Goal: Transaction & Acquisition: Purchase product/service

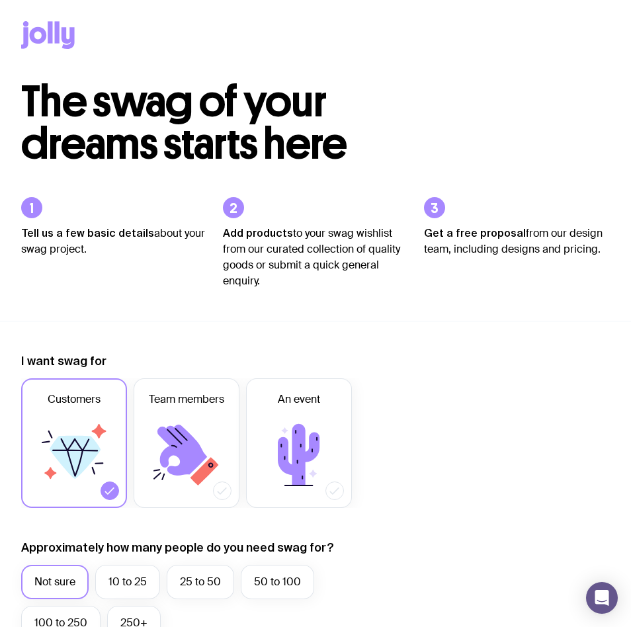
click at [405, 27] on div at bounding box center [315, 40] width 589 height 81
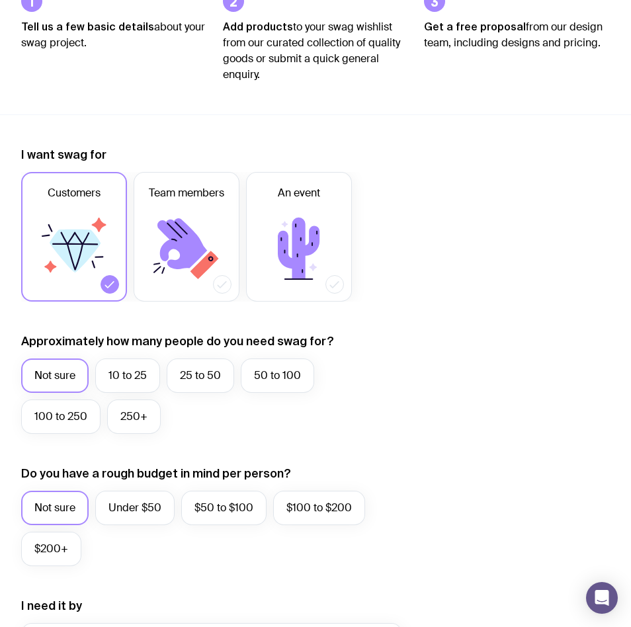
scroll to position [198, 0]
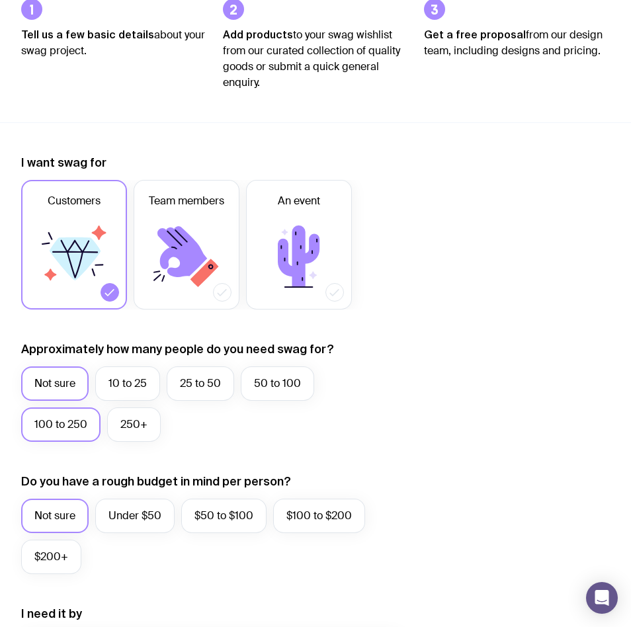
click at [56, 438] on label "100 to 250" at bounding box center [60, 424] width 79 height 34
click at [0, 0] on input "100 to 250" at bounding box center [0, 0] width 0 height 0
click at [153, 428] on label "250+" at bounding box center [134, 424] width 54 height 34
click at [0, 0] on input "250+" at bounding box center [0, 0] width 0 height 0
click at [52, 417] on label "100 to 250" at bounding box center [60, 424] width 79 height 34
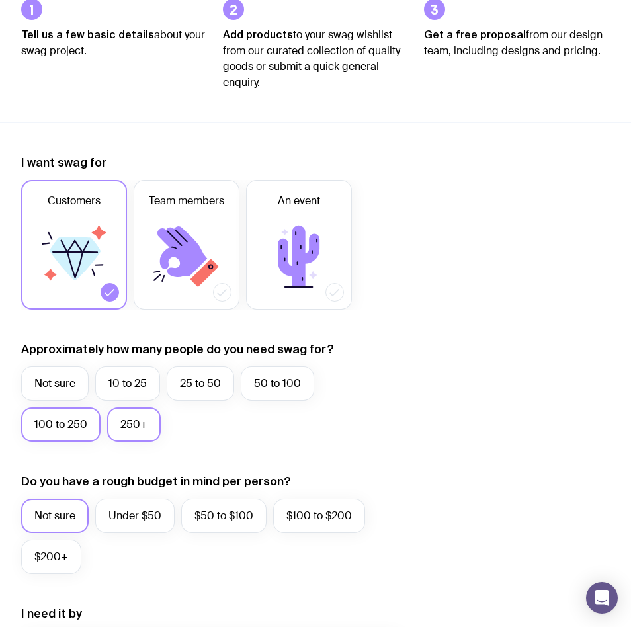
click at [0, 0] on input "100 to 250" at bounding box center [0, 0] width 0 height 0
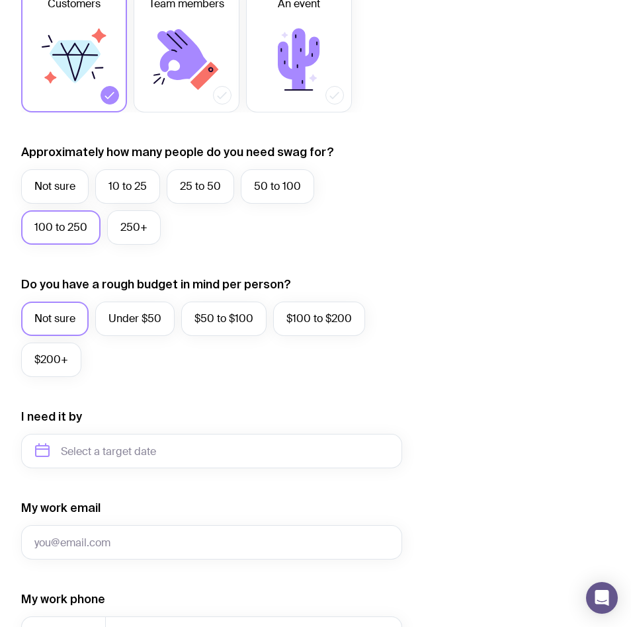
scroll to position [397, 0]
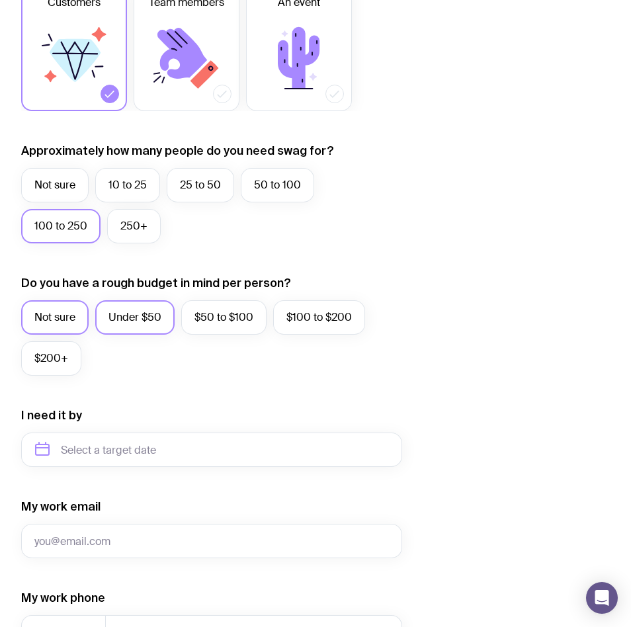
click at [120, 319] on label "Under $50" at bounding box center [134, 317] width 79 height 34
click at [0, 0] on input "Under $50" at bounding box center [0, 0] width 0 height 0
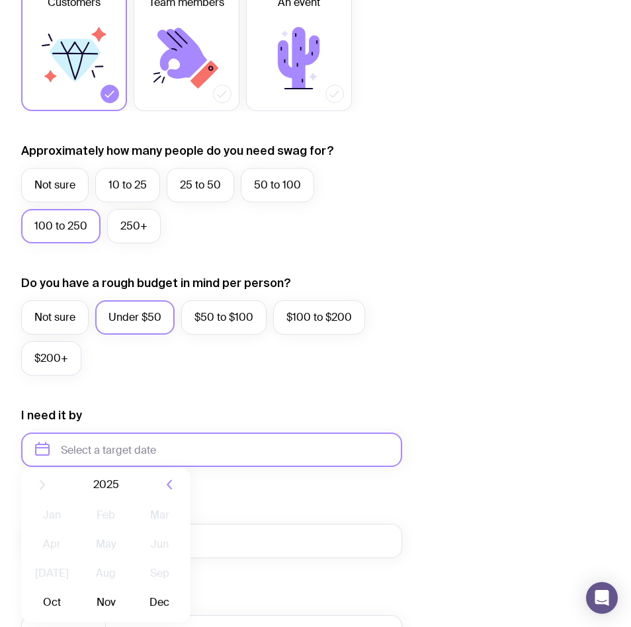
click at [112, 444] on input "text" at bounding box center [211, 450] width 381 height 34
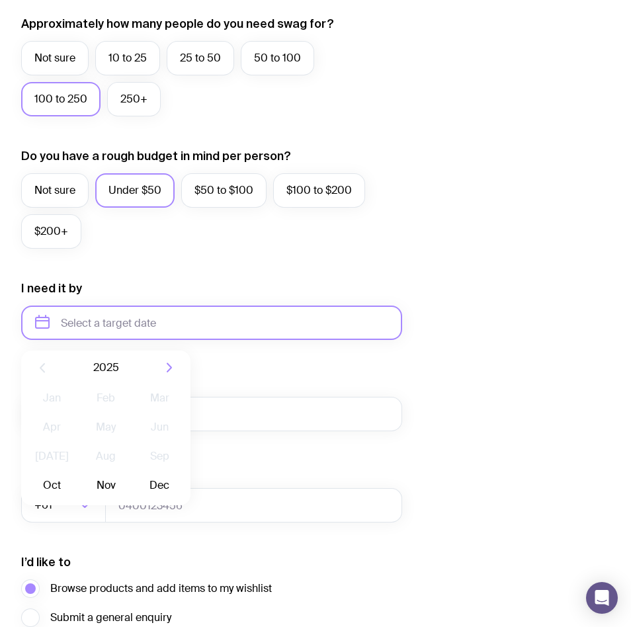
scroll to position [529, 0]
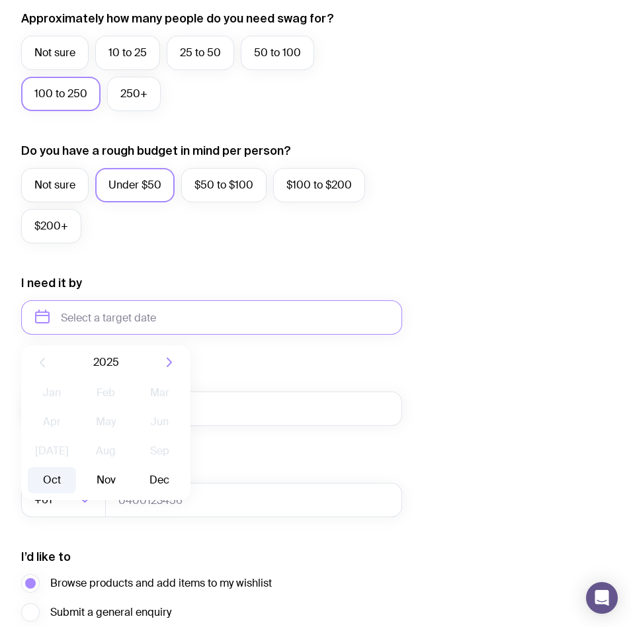
click at [55, 479] on button "Oct" at bounding box center [52, 480] width 48 height 26
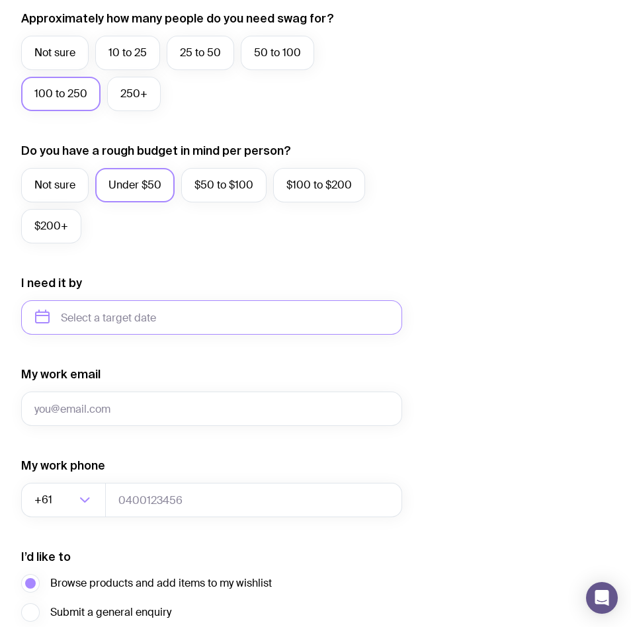
type input "[DATE]"
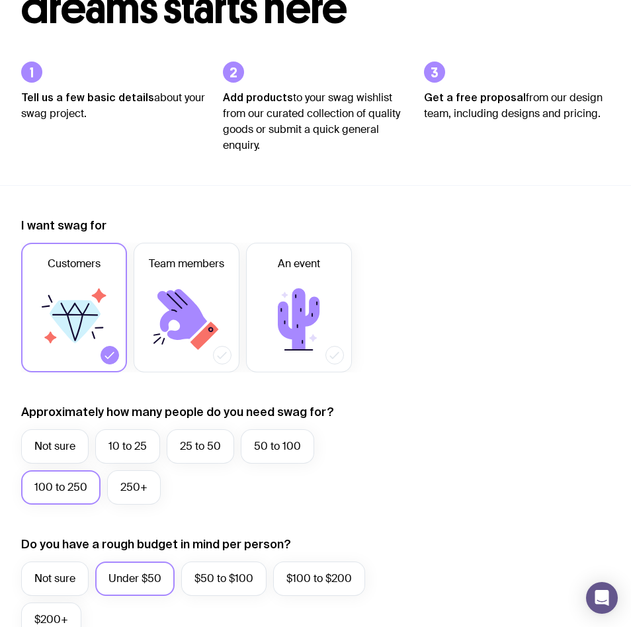
scroll to position [0, 0]
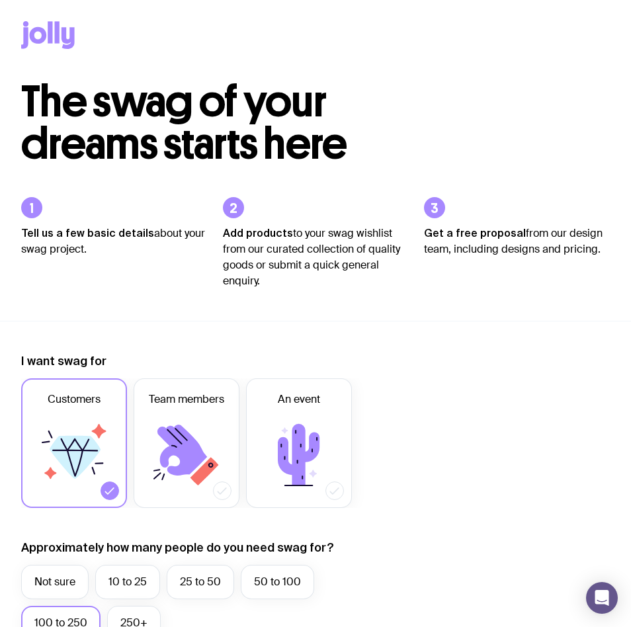
click at [63, 26] on icon at bounding box center [48, 35] width 54 height 28
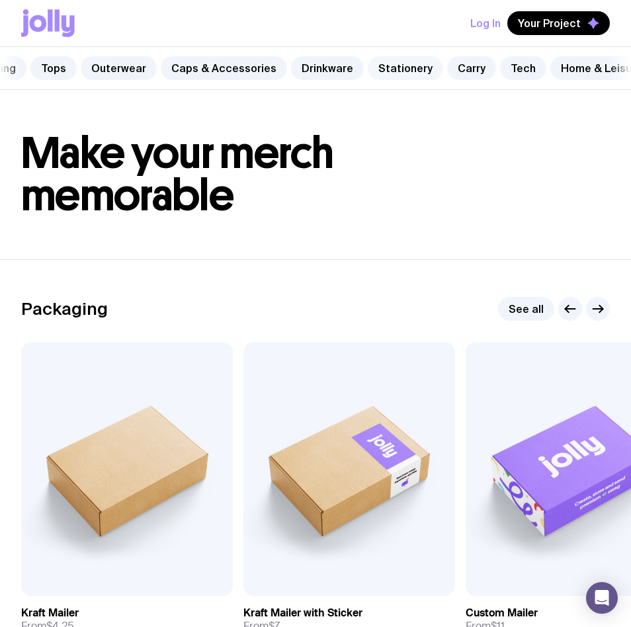
scroll to position [0, 112]
click at [383, 67] on link "Stationery" at bounding box center [398, 68] width 75 height 24
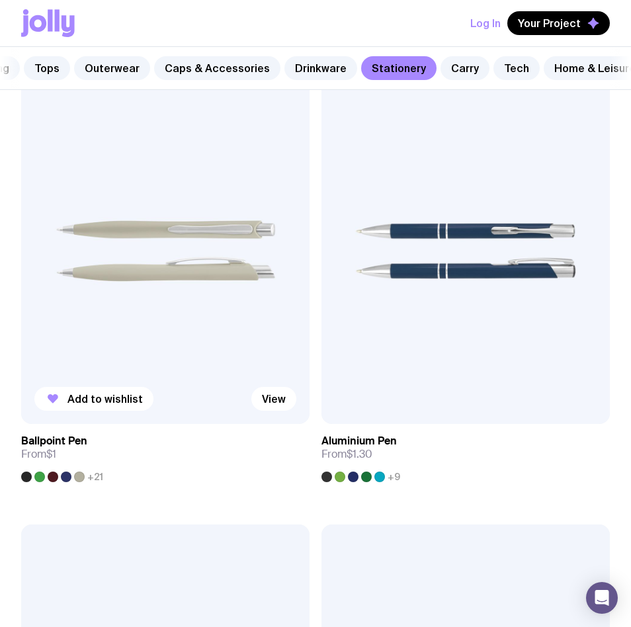
scroll to position [265, 0]
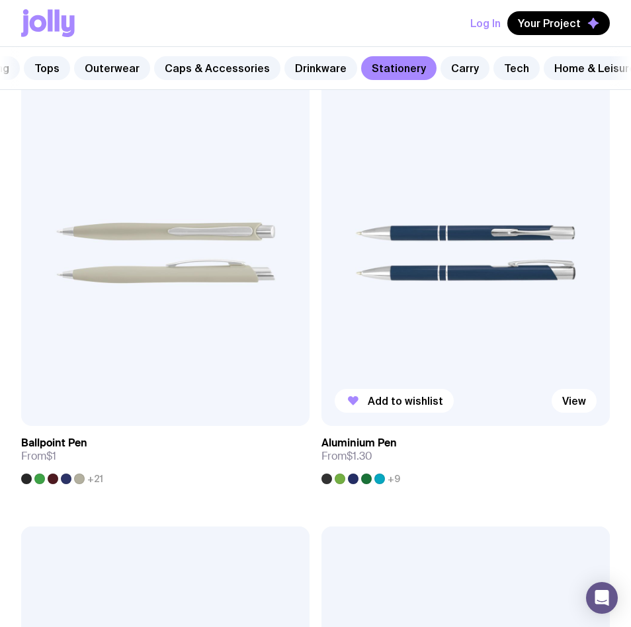
click at [403, 220] on img at bounding box center [465, 253] width 288 height 346
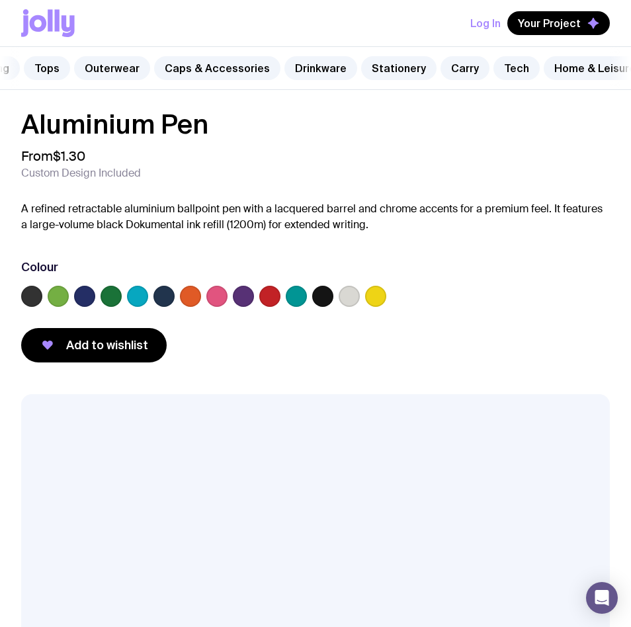
click at [28, 19] on icon at bounding box center [48, 23] width 54 height 28
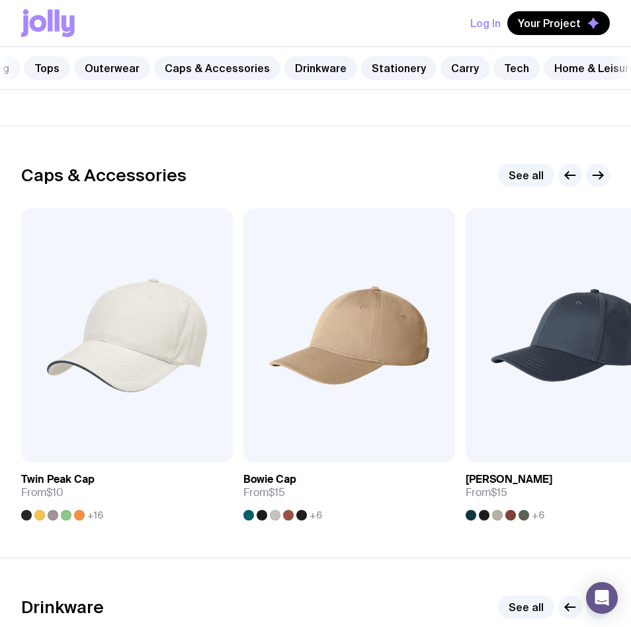
scroll to position [1419, 0]
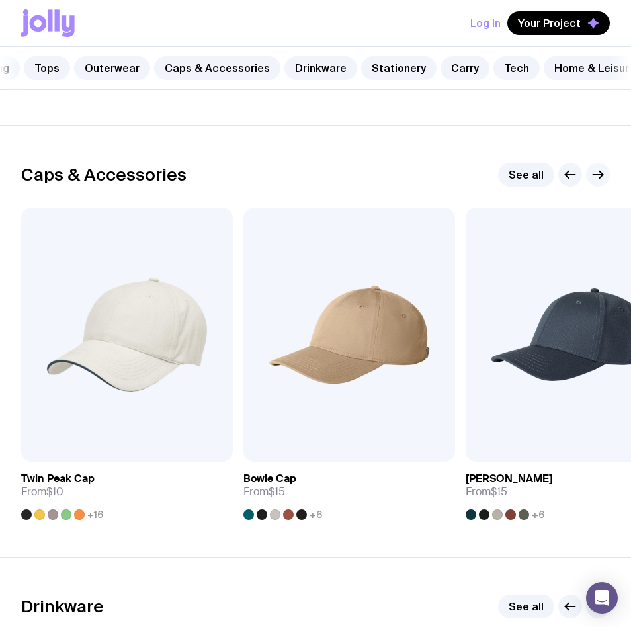
click at [597, 183] on icon "button" at bounding box center [598, 175] width 16 height 16
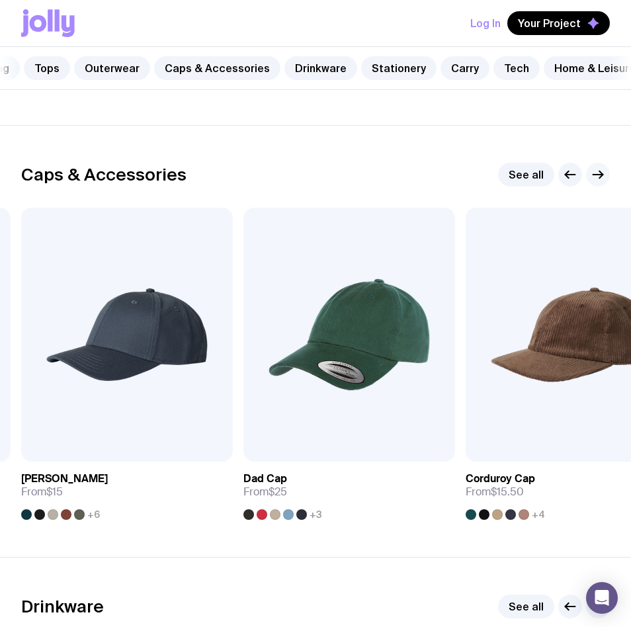
click at [597, 183] on icon "button" at bounding box center [598, 175] width 16 height 16
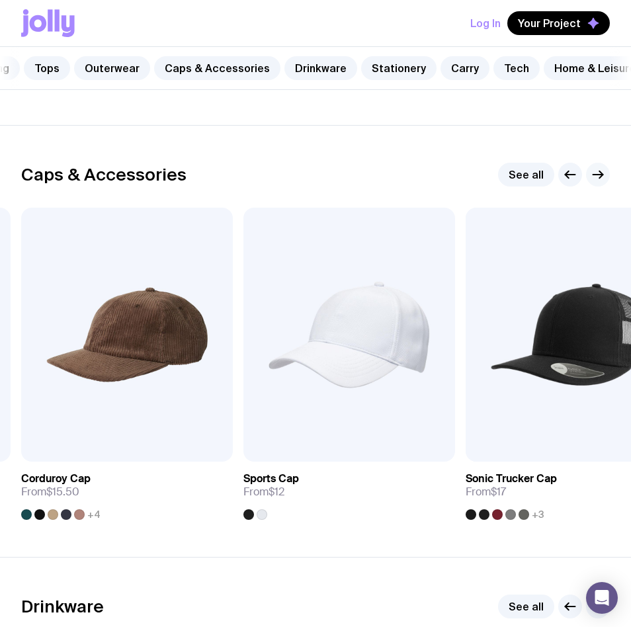
click at [598, 183] on icon "button" at bounding box center [598, 175] width 16 height 16
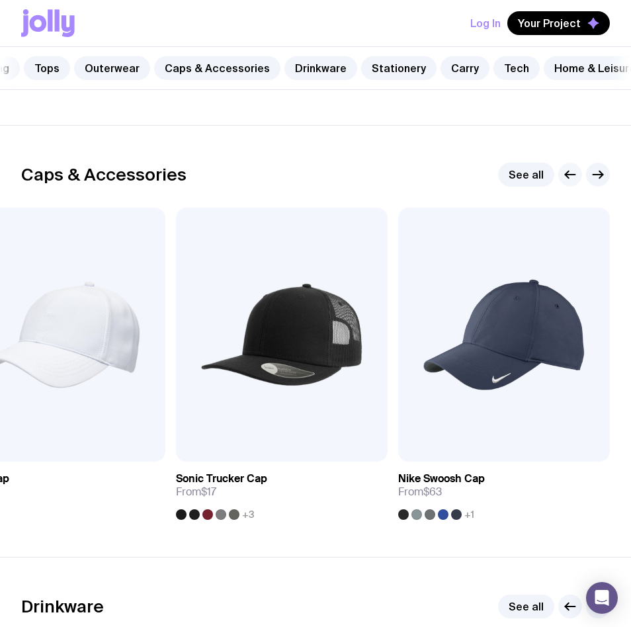
click at [572, 181] on icon "button" at bounding box center [570, 175] width 16 height 16
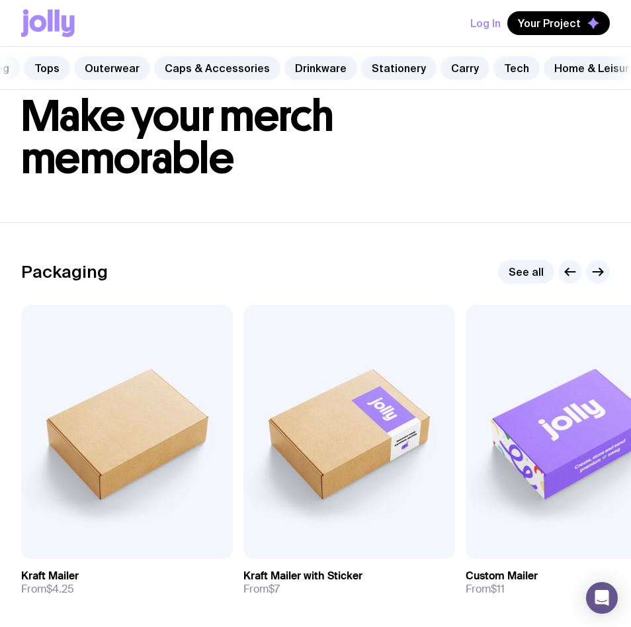
scroll to position [0, 0]
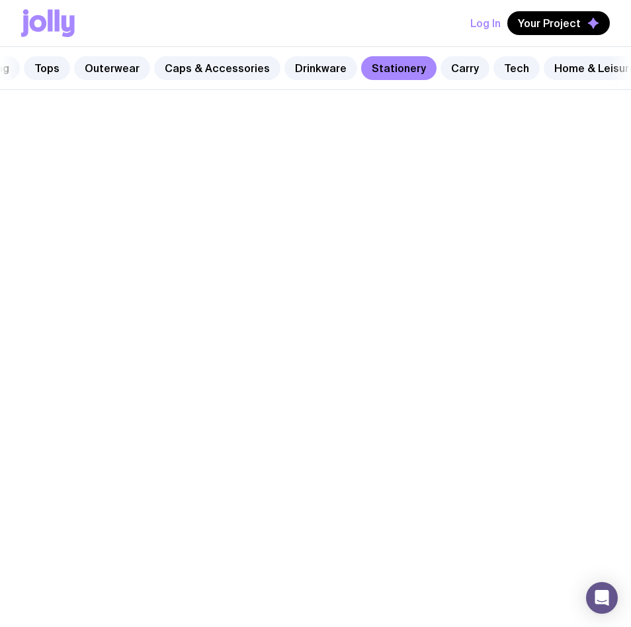
scroll to position [265, 0]
